Goal: Information Seeking & Learning: Learn about a topic

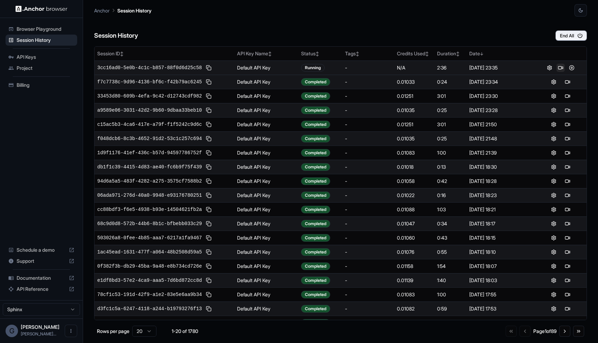
click at [562, 69] on button at bounding box center [560, 68] width 8 height 8
click at [575, 67] on button at bounding box center [571, 68] width 8 height 8
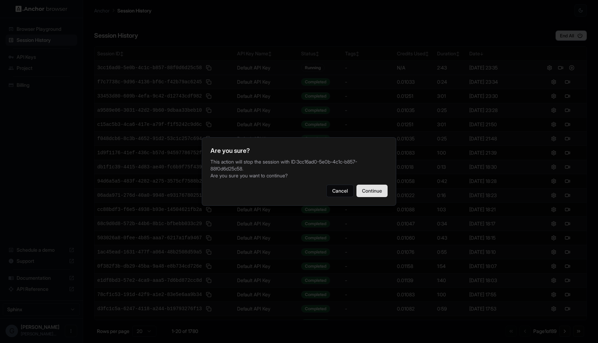
click at [368, 194] on button "Continue" at bounding box center [371, 191] width 31 height 12
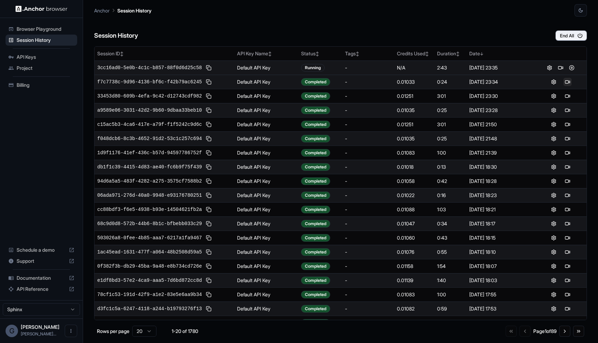
click at [568, 80] on button at bounding box center [567, 82] width 8 height 8
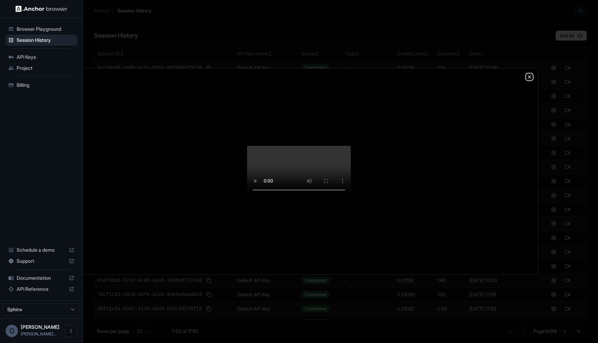
click at [527, 74] on icon "button" at bounding box center [530, 77] width 6 height 6
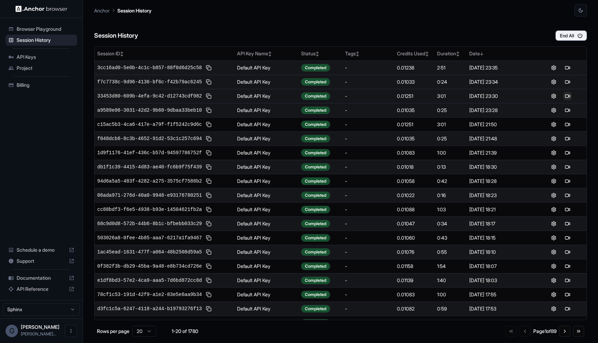
click at [569, 95] on button at bounding box center [567, 96] width 8 height 8
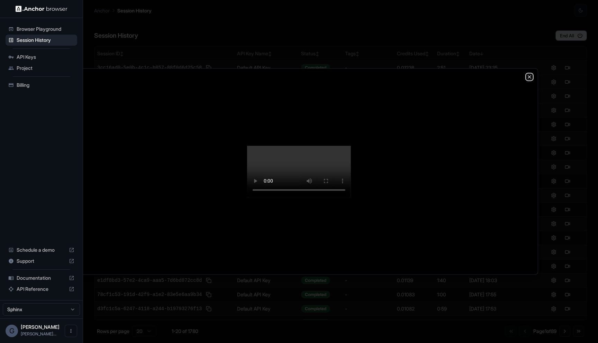
click at [530, 75] on icon "button" at bounding box center [529, 76] width 3 height 3
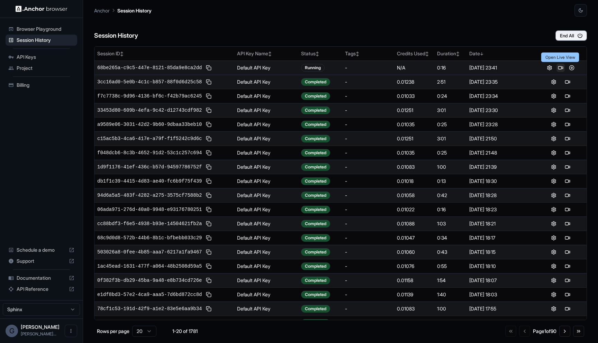
click at [559, 68] on button at bounding box center [560, 68] width 8 height 8
click at [564, 68] on button at bounding box center [567, 68] width 8 height 8
click at [558, 67] on button at bounding box center [560, 68] width 8 height 8
click at [571, 66] on button at bounding box center [571, 68] width 8 height 8
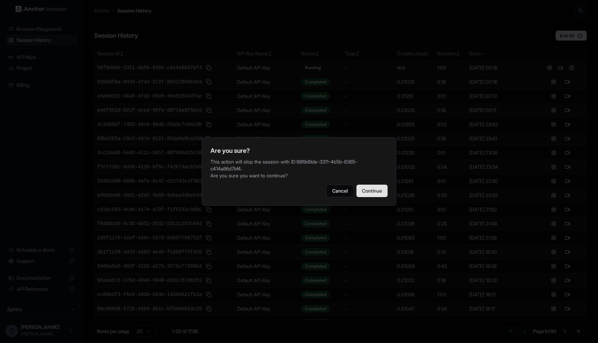
click at [368, 193] on button "Continue" at bounding box center [371, 191] width 31 height 12
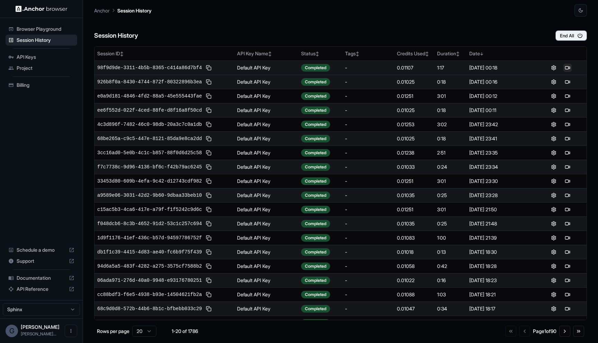
click at [568, 68] on button at bounding box center [567, 68] width 8 height 8
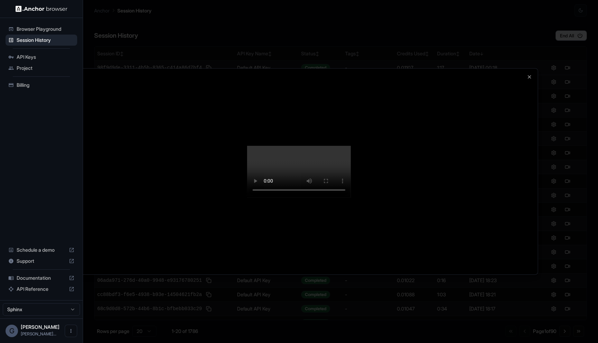
click at [351, 198] on video at bounding box center [299, 172] width 104 height 52
click at [554, 79] on div at bounding box center [299, 171] width 598 height 343
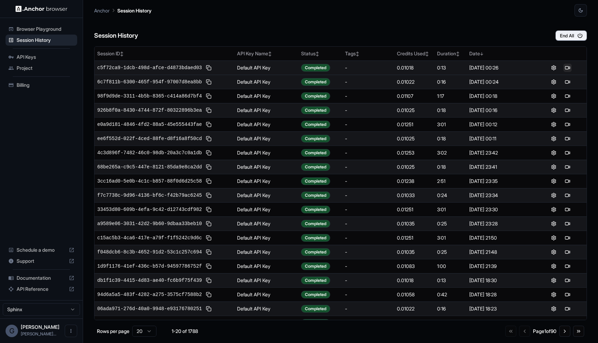
click at [564, 67] on button at bounding box center [567, 68] width 8 height 8
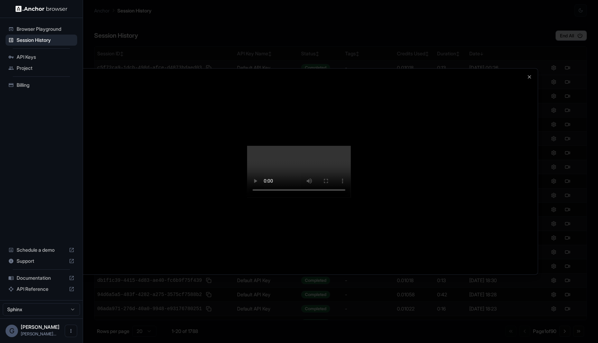
click at [598, 158] on div at bounding box center [299, 171] width 598 height 343
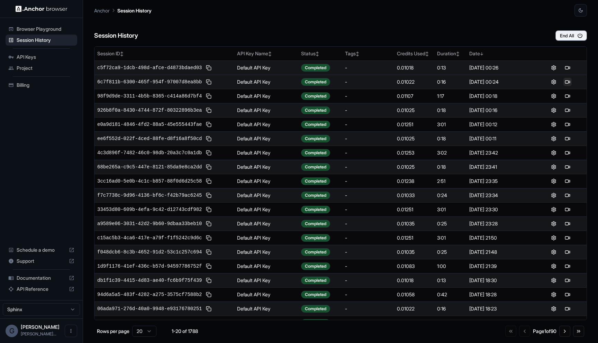
click at [569, 83] on button at bounding box center [567, 82] width 8 height 8
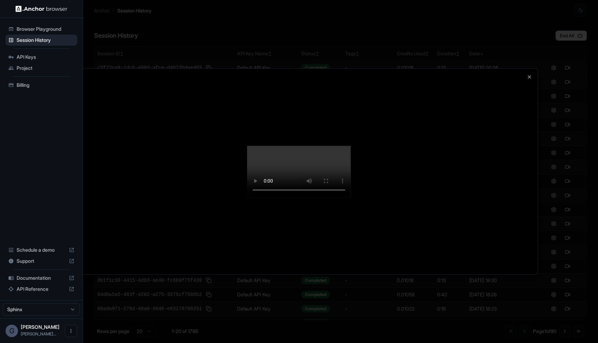
click at [522, 69] on div at bounding box center [299, 172] width 478 height 206
click at [528, 74] on icon "button" at bounding box center [530, 77] width 6 height 6
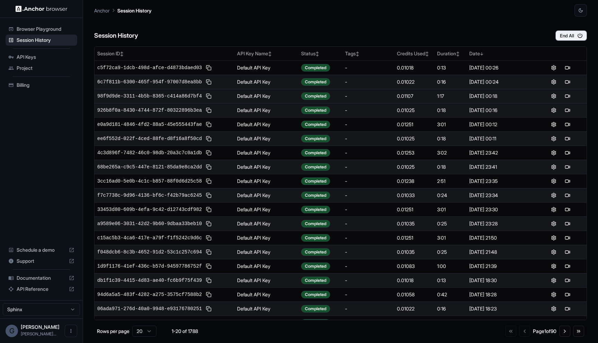
click at [475, 98] on div "[DATE] 00:18" at bounding box center [500, 96] width 62 height 7
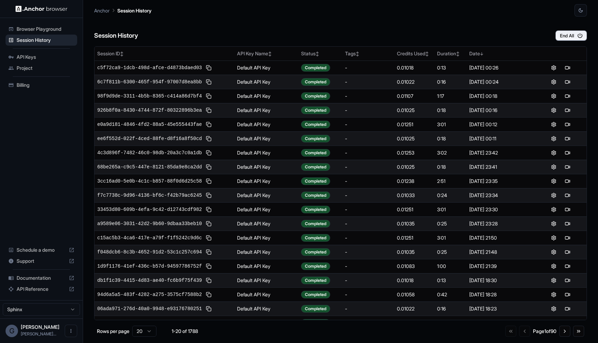
click at [451, 103] on td "0:18" at bounding box center [450, 110] width 33 height 14
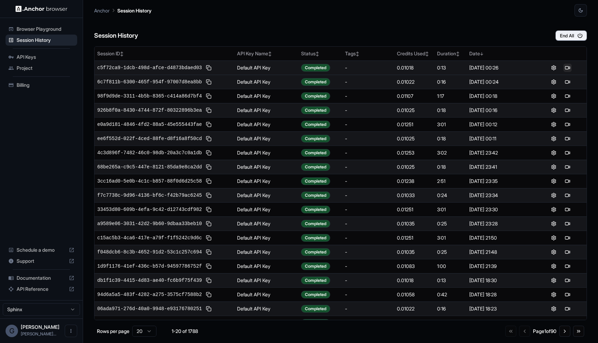
click at [567, 69] on button at bounding box center [567, 68] width 8 height 8
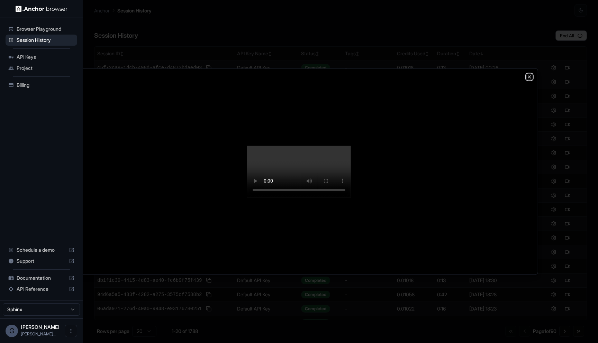
click at [527, 74] on icon "button" at bounding box center [530, 77] width 6 height 6
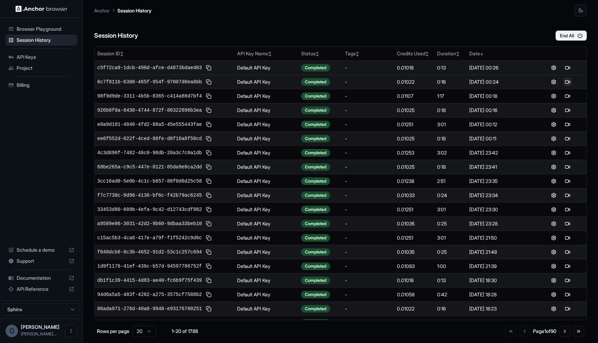
click at [570, 82] on button at bounding box center [567, 82] width 8 height 8
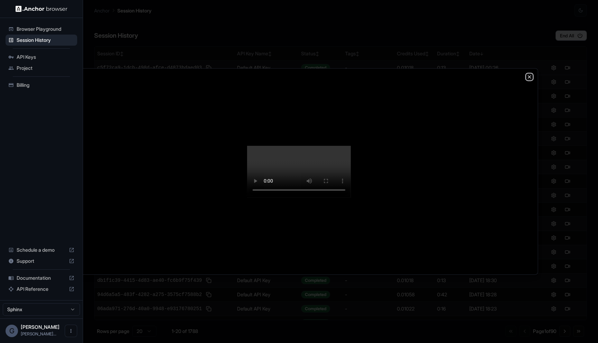
click at [528, 74] on icon "button" at bounding box center [530, 77] width 6 height 6
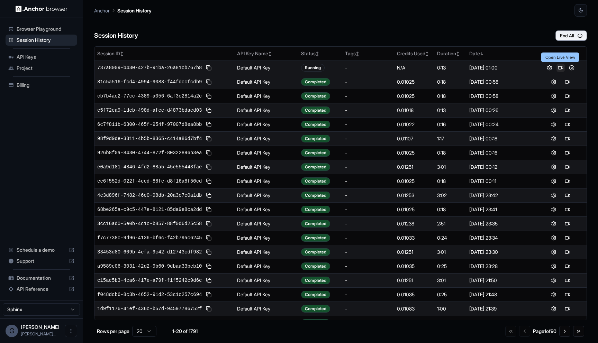
click at [561, 67] on button at bounding box center [560, 68] width 8 height 8
click at [571, 84] on div at bounding box center [560, 82] width 46 height 8
click at [566, 80] on button at bounding box center [567, 82] width 8 height 8
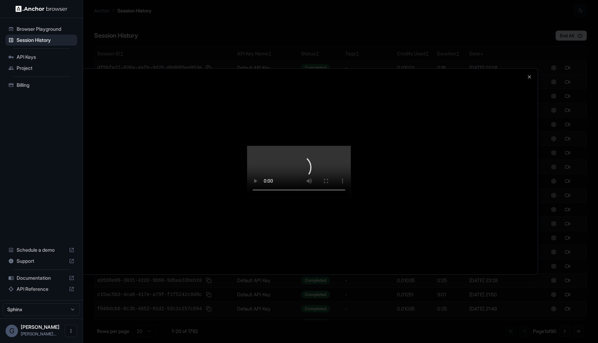
click at [351, 198] on video at bounding box center [299, 172] width 104 height 52
click at [537, 206] on div at bounding box center [299, 172] width 478 height 206
click at [531, 74] on icon "button" at bounding box center [530, 77] width 6 height 6
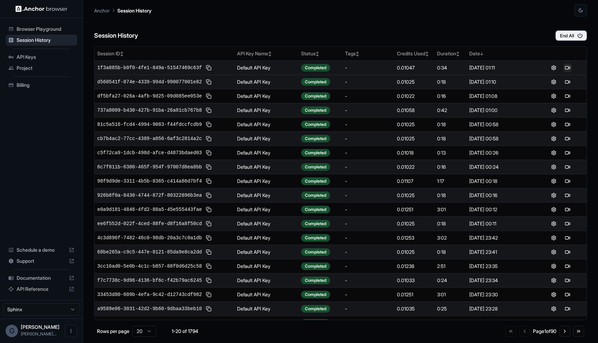
click at [568, 67] on button at bounding box center [567, 68] width 8 height 8
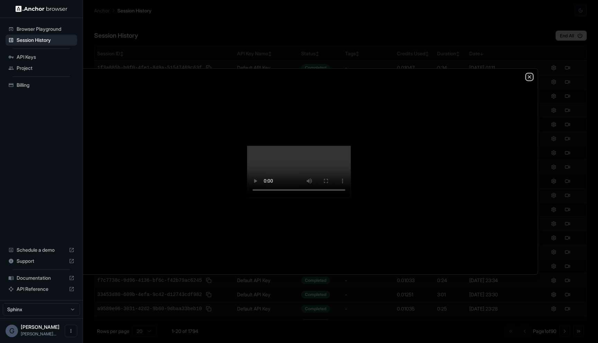
click at [528, 74] on icon "button" at bounding box center [530, 77] width 6 height 6
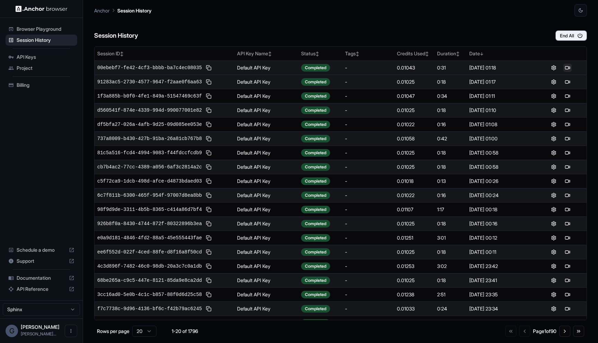
click at [566, 69] on button at bounding box center [567, 68] width 8 height 8
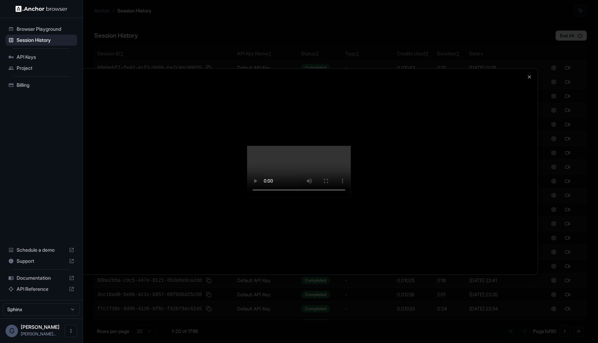
click at [524, 69] on div at bounding box center [299, 172] width 478 height 206
click at [522, 69] on div at bounding box center [299, 172] width 478 height 206
click at [526, 69] on div at bounding box center [299, 172] width 478 height 206
click at [527, 74] on icon "button" at bounding box center [530, 77] width 6 height 6
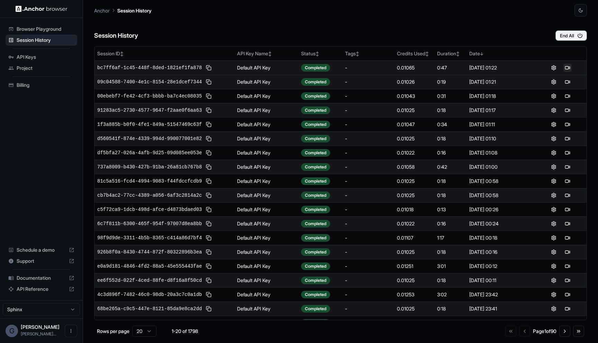
click at [567, 70] on button at bounding box center [567, 68] width 8 height 8
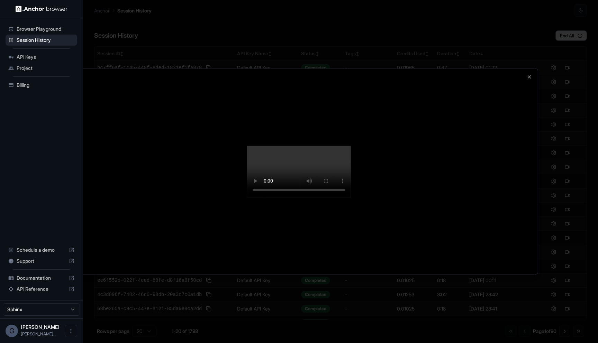
click at [511, 97] on div at bounding box center [299, 172] width 478 height 206
click at [527, 69] on div at bounding box center [299, 172] width 478 height 206
click at [529, 74] on icon "button" at bounding box center [530, 77] width 6 height 6
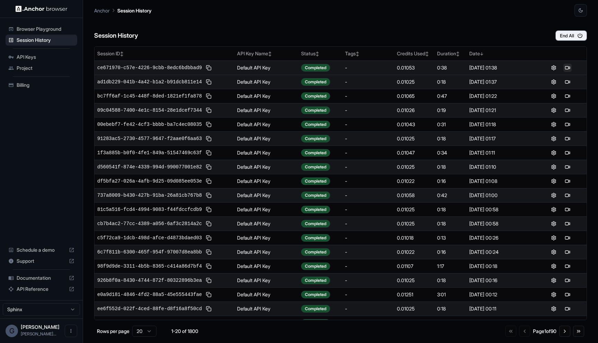
click at [570, 67] on button at bounding box center [567, 68] width 8 height 8
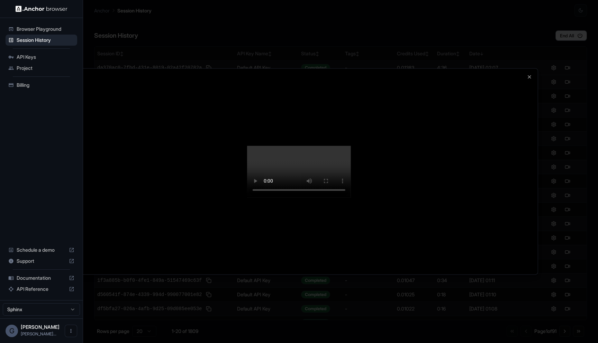
click at [533, 69] on div at bounding box center [299, 172] width 478 height 206
click at [530, 74] on icon "button" at bounding box center [530, 77] width 6 height 6
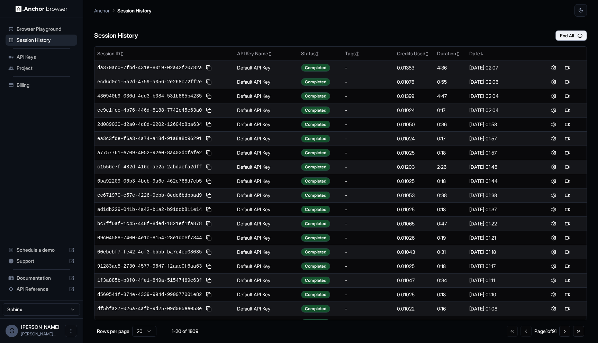
scroll to position [10, 0]
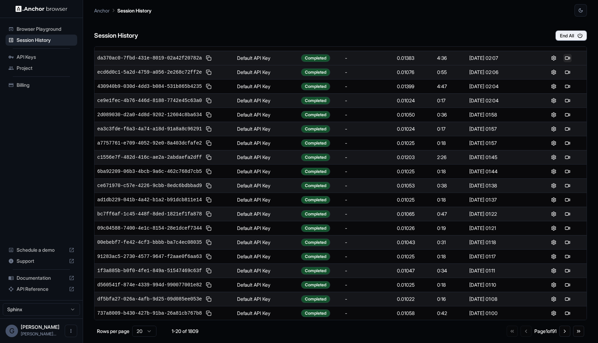
click at [567, 57] on button at bounding box center [567, 58] width 8 height 8
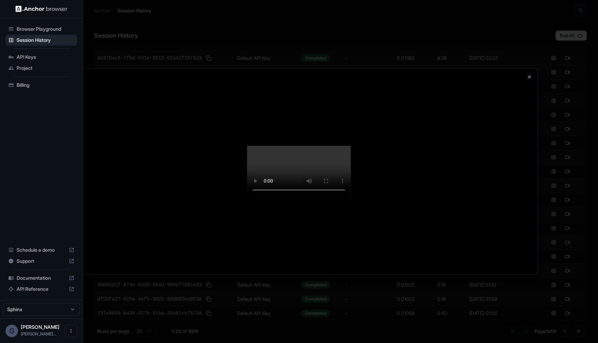
click at [546, 40] on div at bounding box center [299, 171] width 598 height 343
